Goal: Navigation & Orientation: Find specific page/section

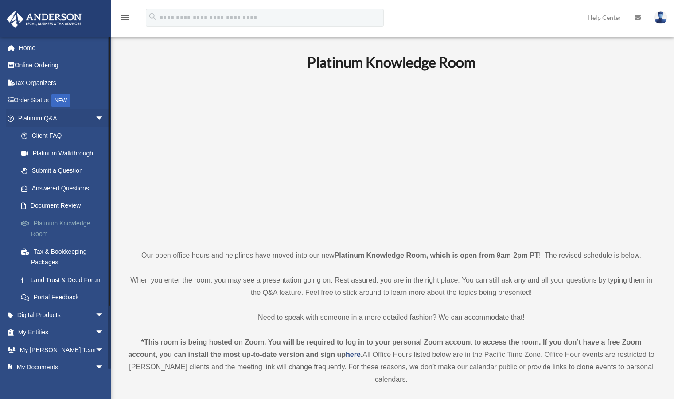
click at [58, 225] on link "Platinum Knowledge Room" at bounding box center [64, 228] width 105 height 28
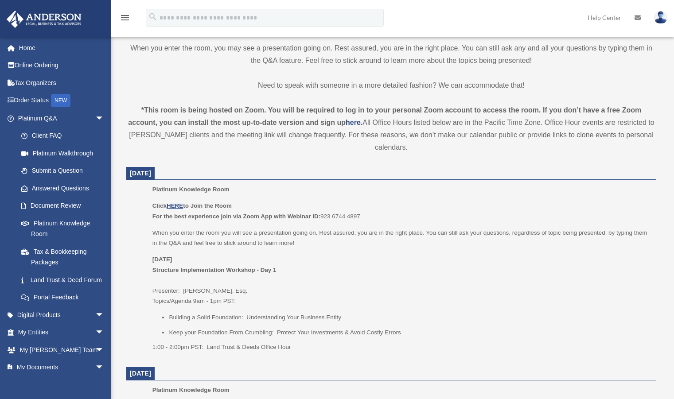
scroll to position [234, 0]
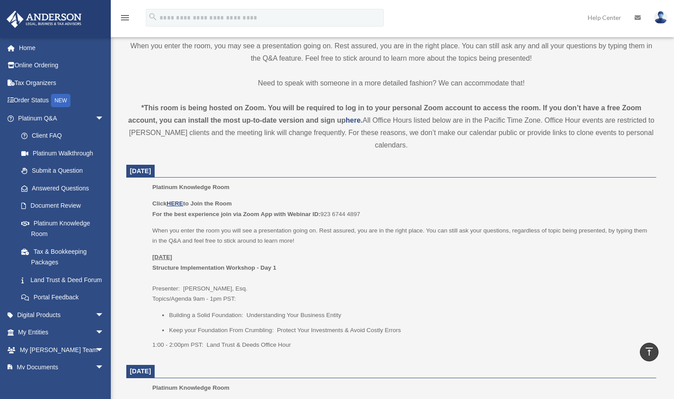
click at [171, 199] on p "Click HERE to Join the Room For the best experience join via Zoom App with Webi…" at bounding box center [400, 208] width 497 height 21
click at [173, 203] on u "HERE" at bounding box center [175, 203] width 16 height 7
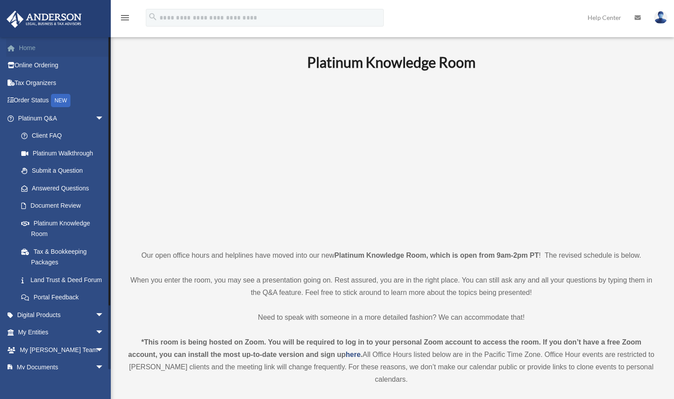
click at [36, 50] on link "Home" at bounding box center [61, 48] width 111 height 18
click at [655, 18] on img at bounding box center [660, 17] width 13 height 13
